Goal: Information Seeking & Learning: Check status

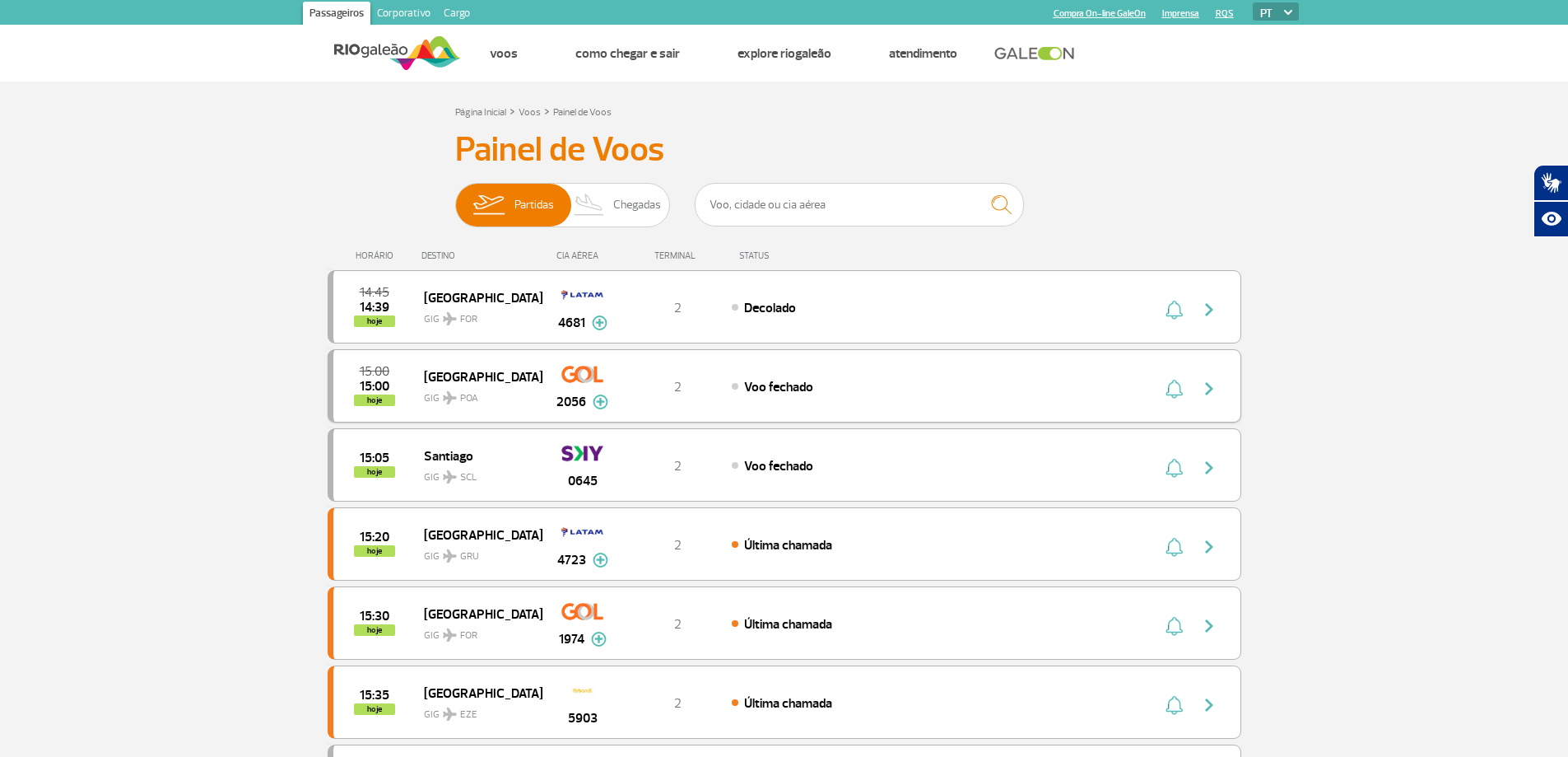
click at [1203, 398] on img "button" at bounding box center [1209, 389] width 19 height 19
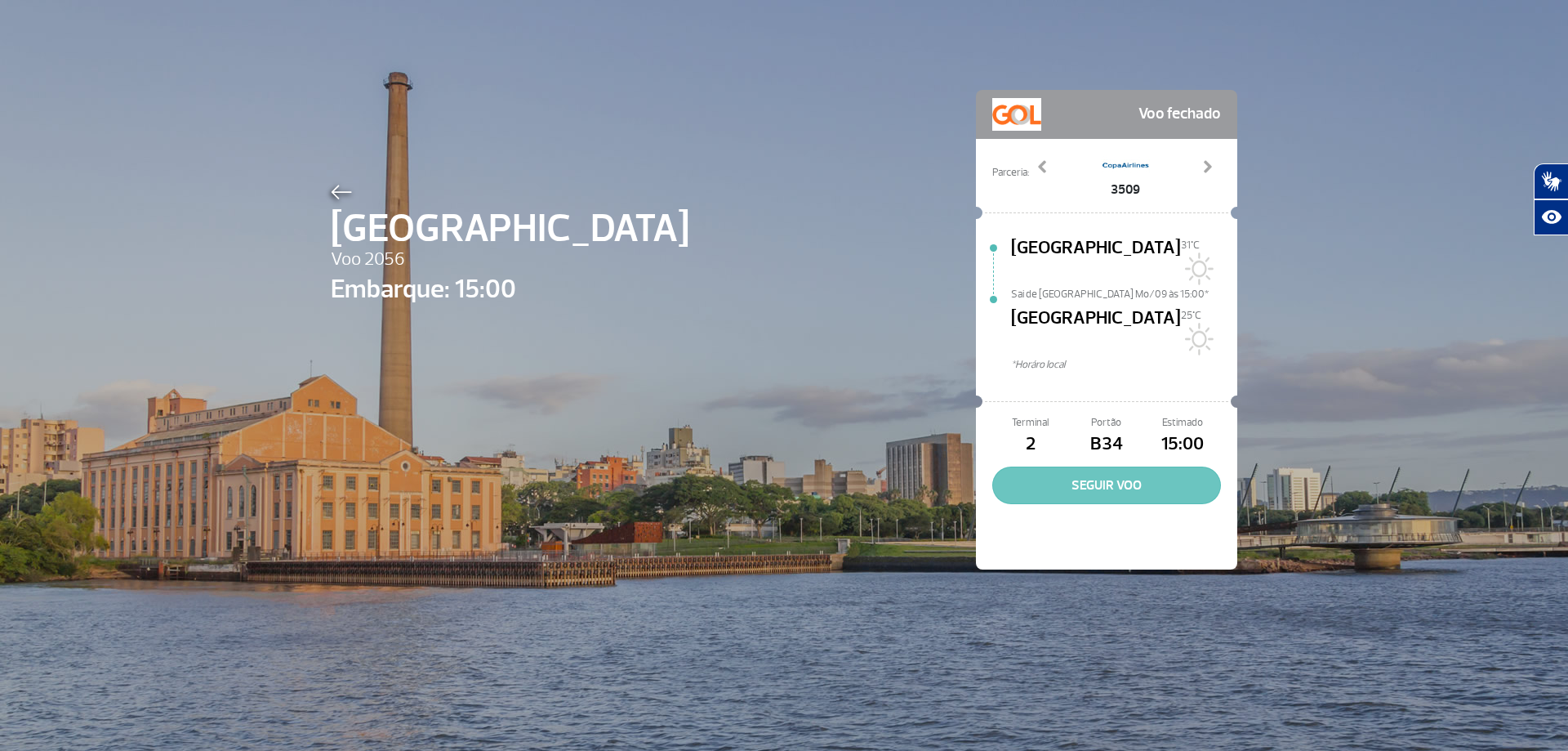
click at [1134, 477] on button "SEGUIR VOO" at bounding box center [1107, 485] width 228 height 38
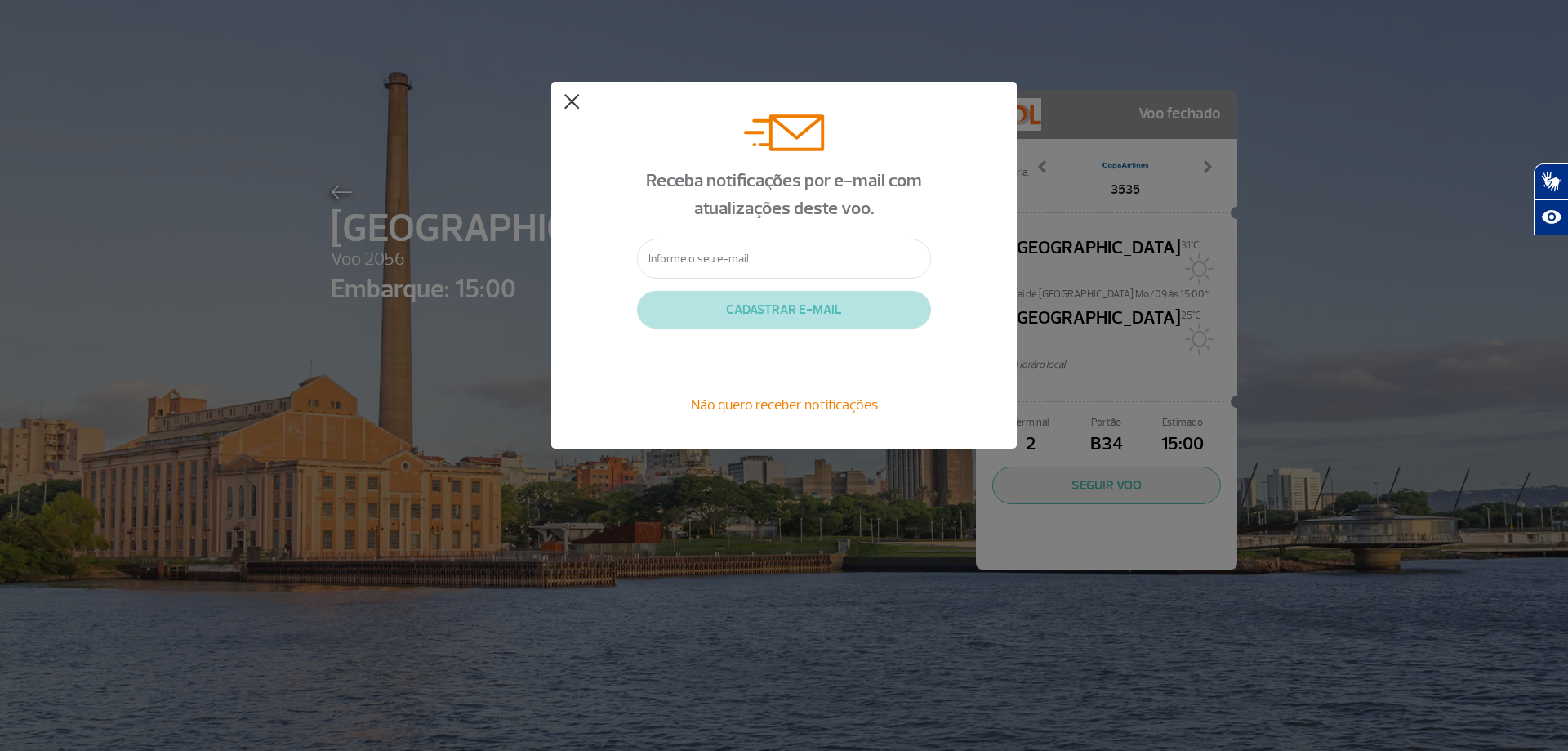
click at [573, 98] on button at bounding box center [572, 102] width 17 height 17
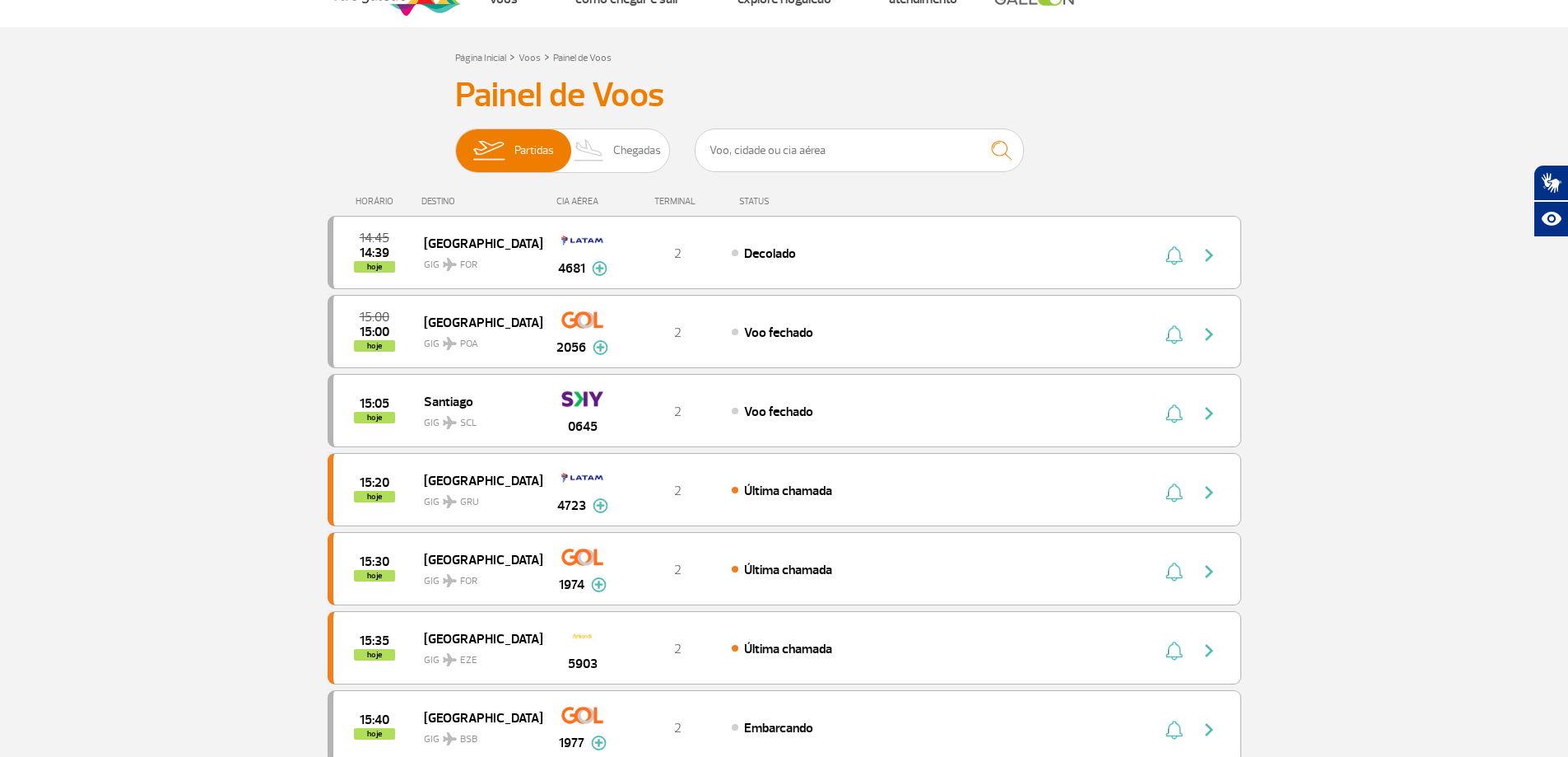
scroll to position [165, 0]
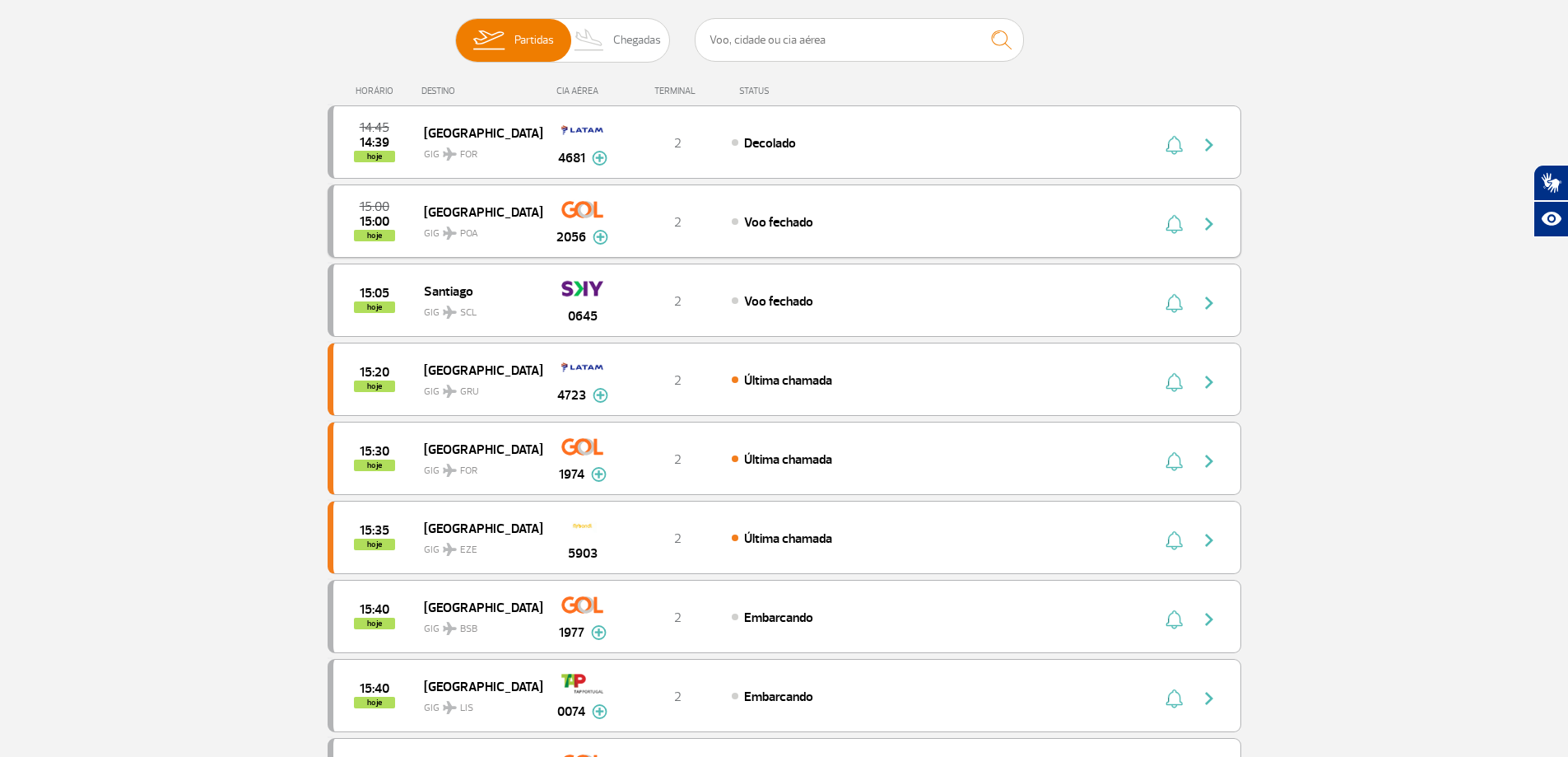
click at [602, 244] on img at bounding box center [601, 236] width 16 height 15
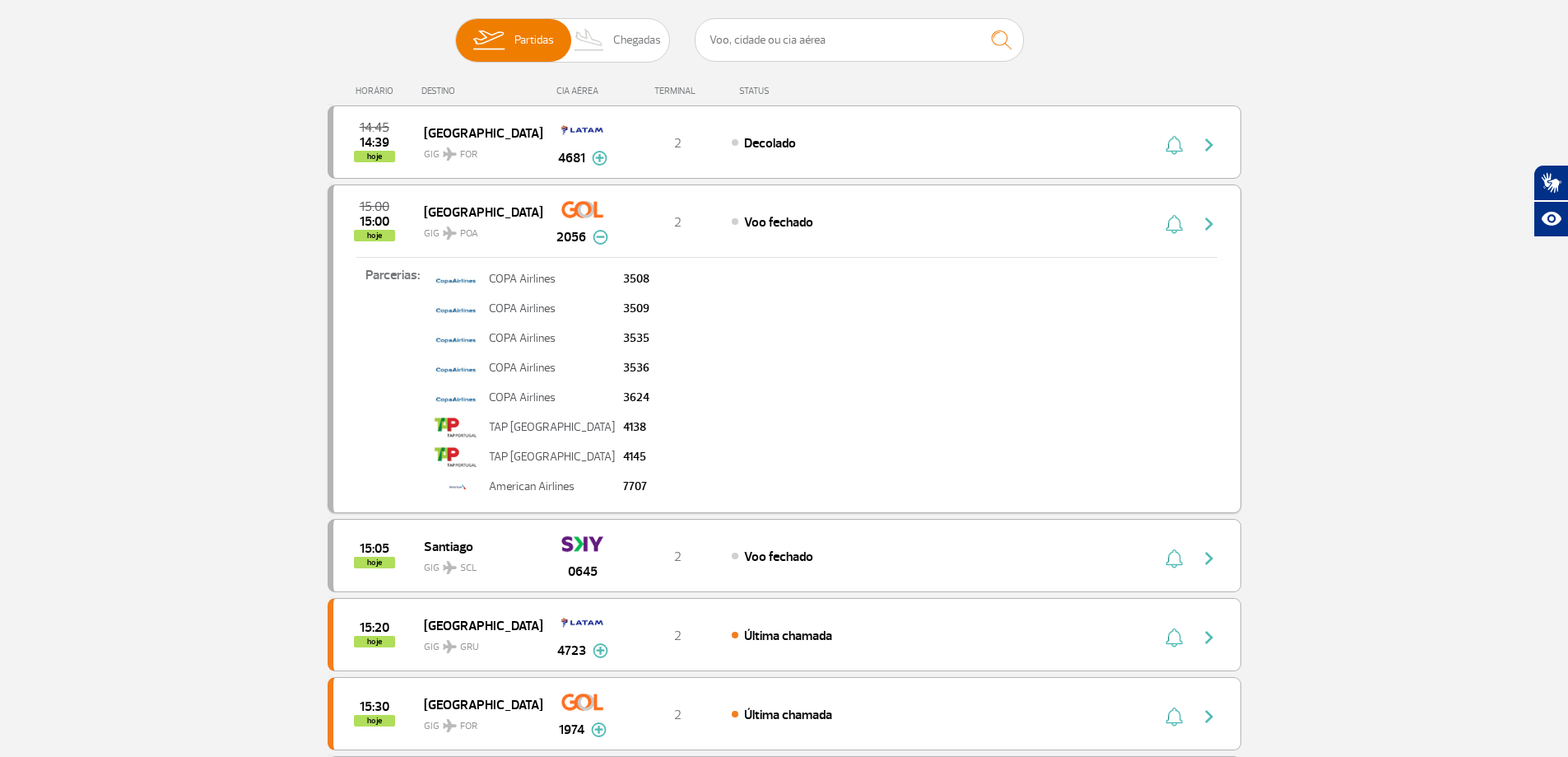
click at [374, 212] on span "15:00" at bounding box center [374, 206] width 29 height 12
